Goal: Information Seeking & Learning: Learn about a topic

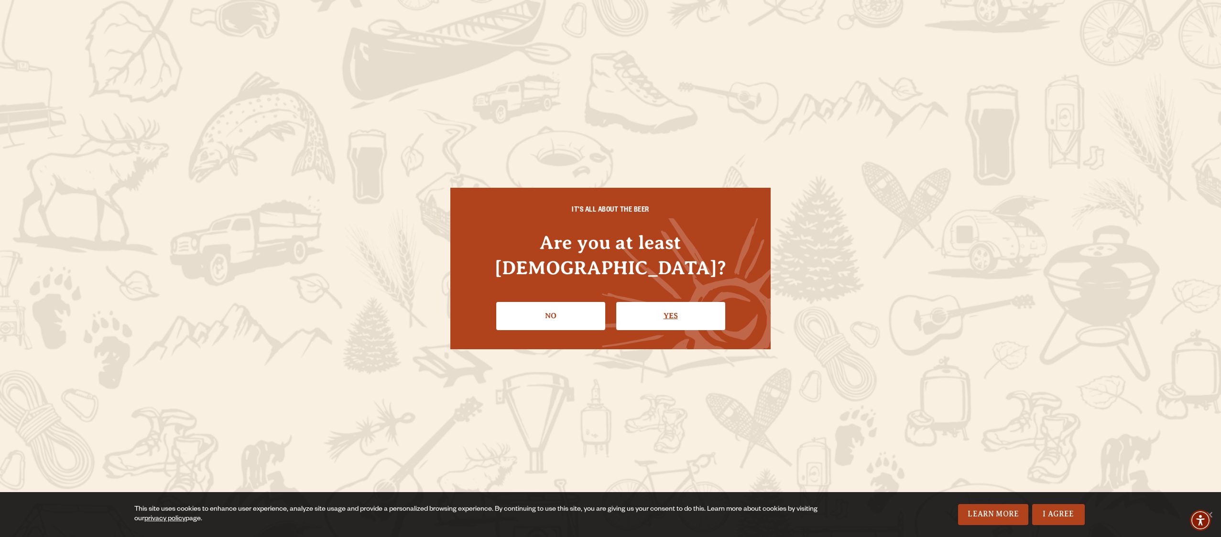
click at [655, 302] on link "Yes" at bounding box center [670, 316] width 109 height 28
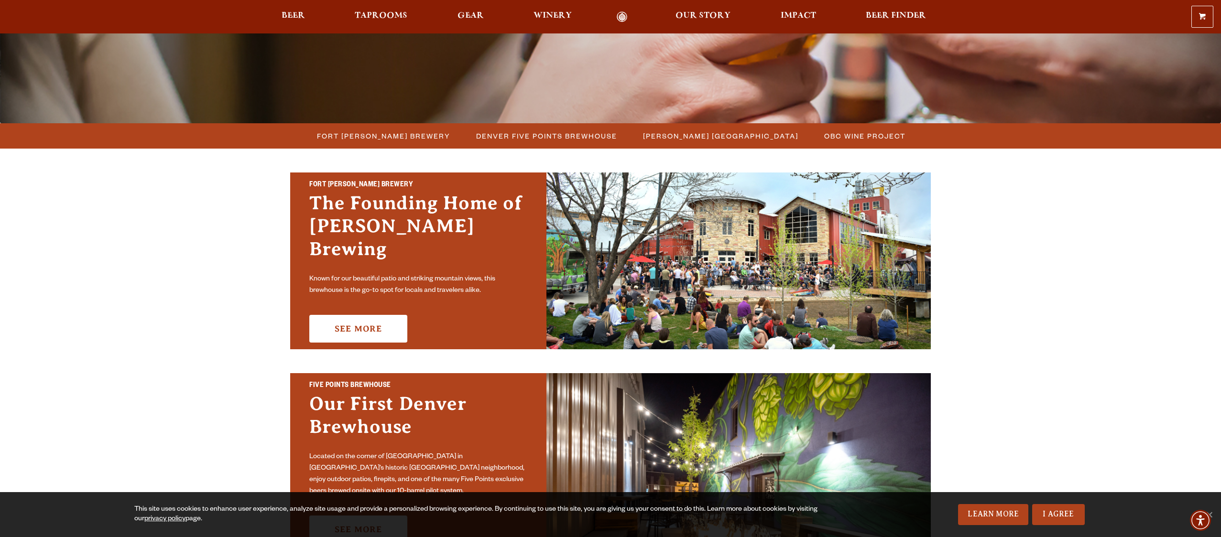
scroll to position [208, 0]
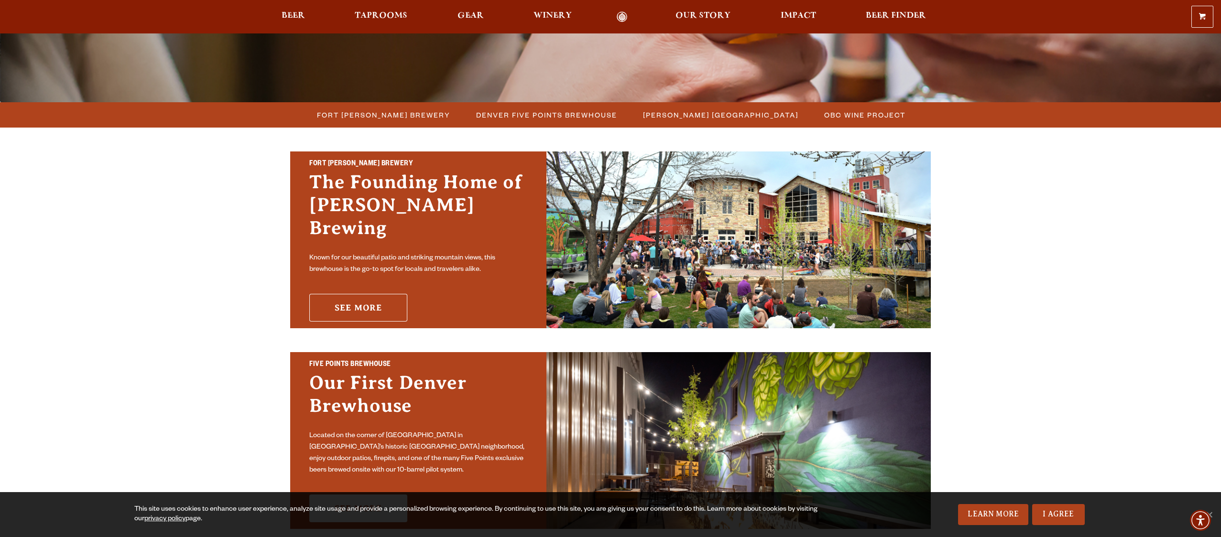
click at [375, 304] on link "See More" at bounding box center [358, 308] width 98 height 28
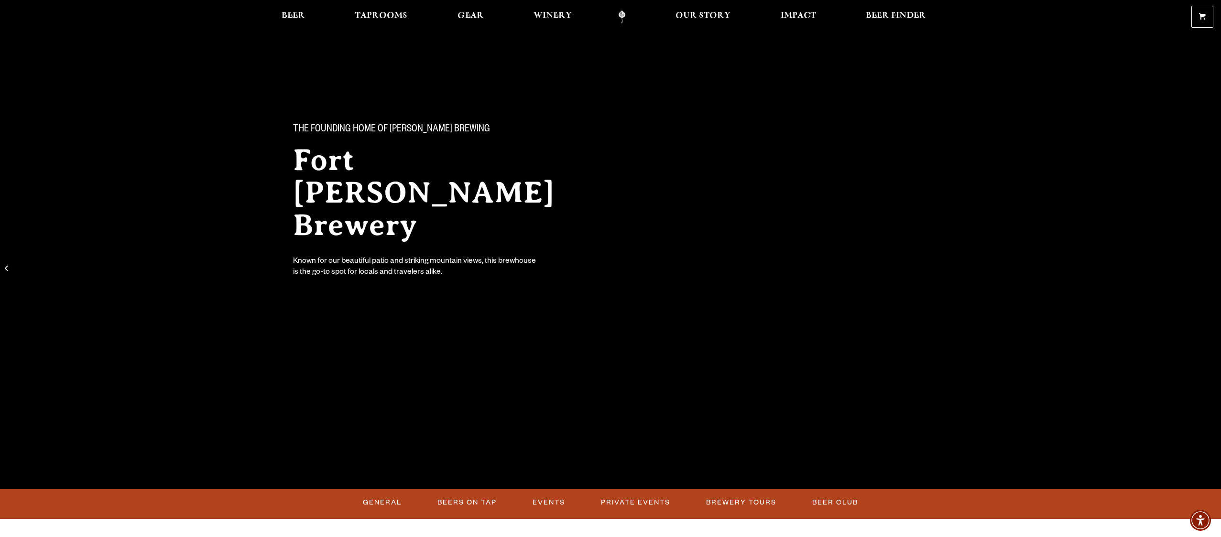
scroll to position [9, 0]
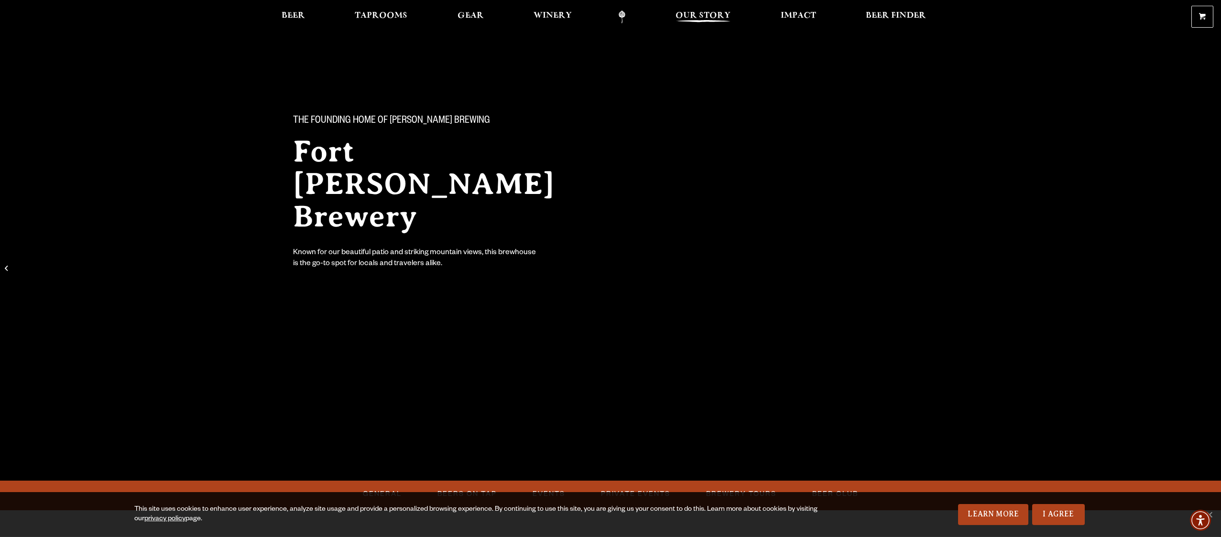
click at [710, 14] on span "Our Story" at bounding box center [703, 16] width 55 height 8
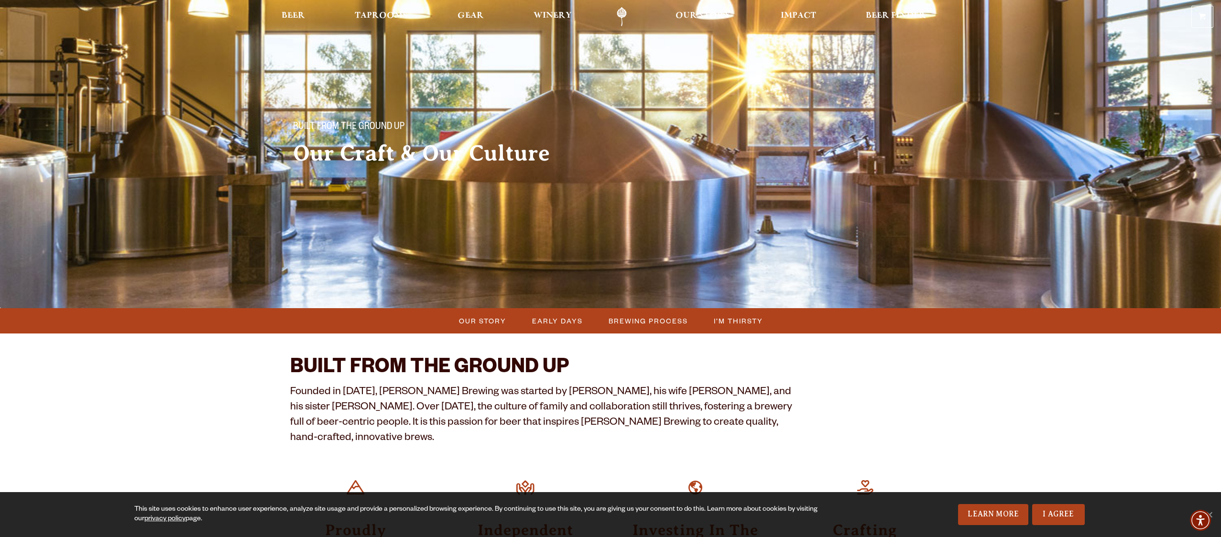
scroll to position [2, 0]
